Goal: Task Accomplishment & Management: Use online tool/utility

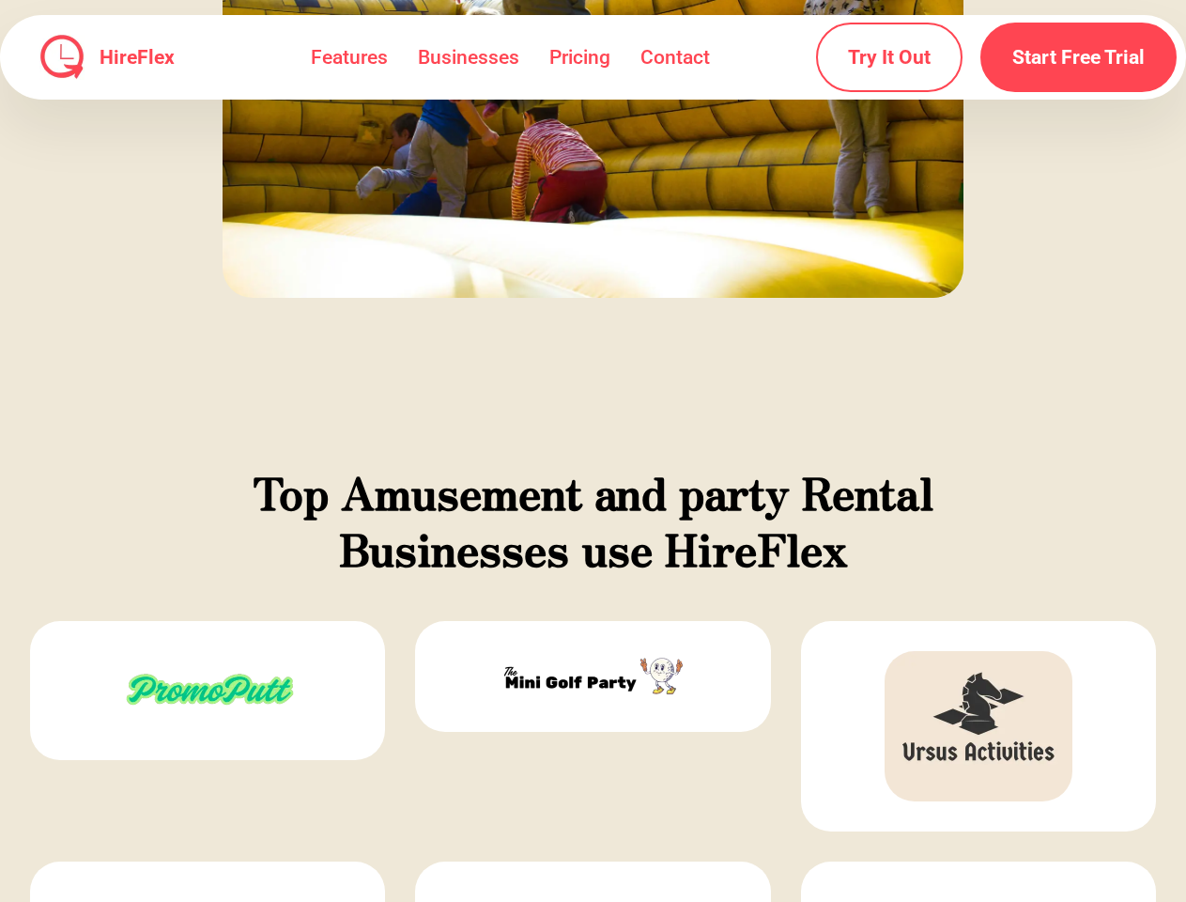
scroll to position [2982, 0]
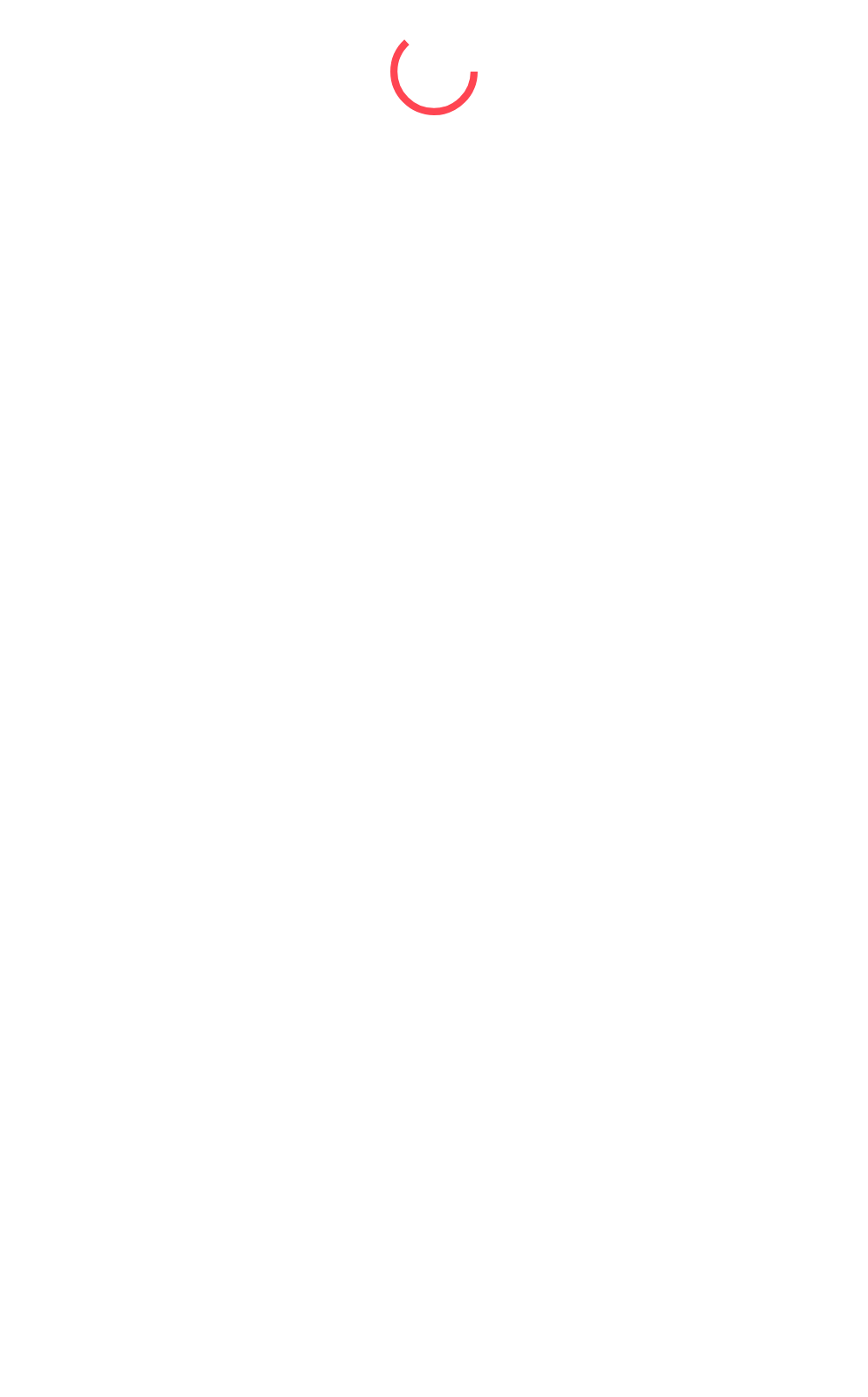
select select "*"
select select "****"
